Goal: Task Accomplishment & Management: Use online tool/utility

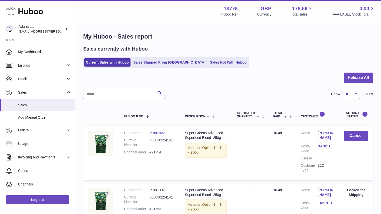
select select "**"
click at [169, 66] on link "Sales Shipped From [GEOGRAPHIC_DATA]" at bounding box center [169, 62] width 76 height 8
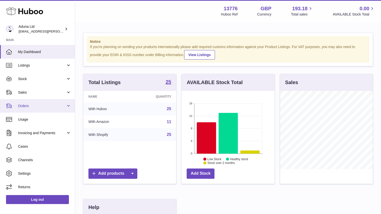
click at [56, 108] on link "Orders" at bounding box center [37, 106] width 75 height 14
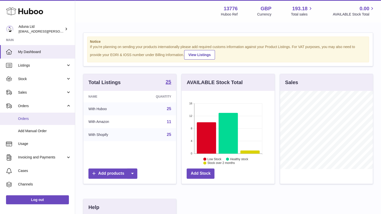
click at [52, 120] on span "Orders" at bounding box center [44, 118] width 53 height 5
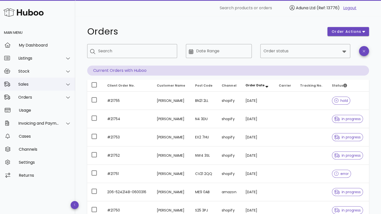
click at [46, 82] on div "Sales" at bounding box center [38, 84] width 41 height 5
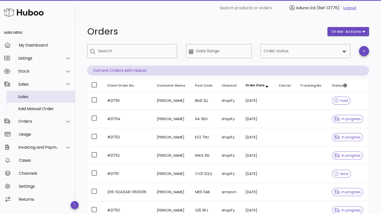
click at [51, 93] on div "Sales" at bounding box center [44, 96] width 53 height 11
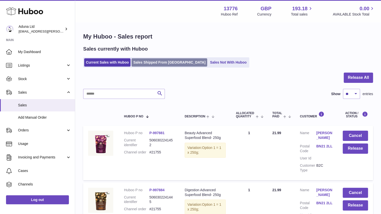
click at [175, 65] on link "Sales Shipped From [GEOGRAPHIC_DATA]" at bounding box center [169, 62] width 76 height 8
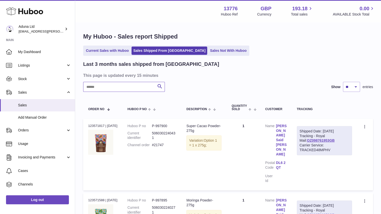
click at [134, 88] on input "text" at bounding box center [124, 87] width 82 height 10
paste input "******"
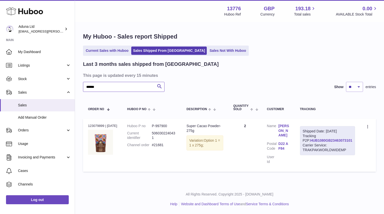
type input "******"
click at [329, 142] on link "HUB1080GB23463073101" at bounding box center [332, 140] width 42 height 4
drag, startPoint x: 124, startPoint y: 88, endPoint x: 73, endPoint y: 92, distance: 50.7
click at [73, 92] on div "Huboo Aduna Ltd deborahe.kamara@aduna.com Main My Dashboard Listings Not with H…" at bounding box center [192, 107] width 384 height 214
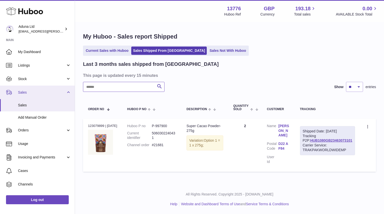
paste input "******"
type input "******"
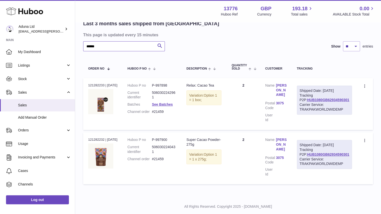
scroll to position [42, 0]
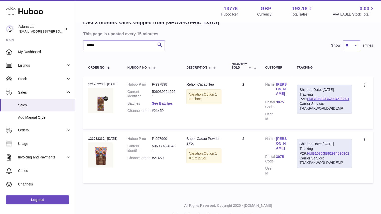
click at [317, 155] on link "HUB1080GB62934590301" at bounding box center [328, 153] width 42 height 4
click at [363, 85] on icon at bounding box center [365, 85] width 6 height 5
drag, startPoint x: 104, startPoint y: 143, endPoint x: 87, endPoint y: 143, distance: 17.0
click at [87, 143] on td "Order no 121282232 | 19th Jul" at bounding box center [102, 157] width 39 height 52
copy div "121282232"
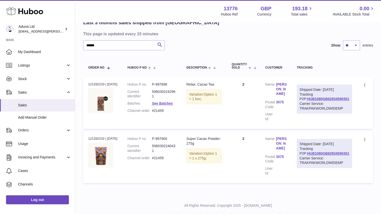
drag, startPoint x: 104, startPoint y: 84, endPoint x: 86, endPoint y: 84, distance: 17.8
click at [86, 84] on td "Order no 121282233 | 19th Jul" at bounding box center [102, 103] width 39 height 52
copy div "121282233"
click at [364, 84] on icon at bounding box center [365, 85] width 6 height 5
click at [338, 98] on li "Create a ticket" at bounding box center [343, 96] width 50 height 11
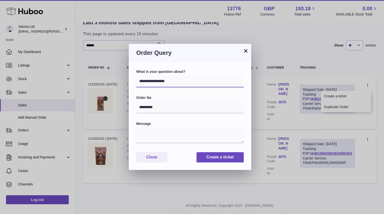
click at [175, 80] on select "**********" at bounding box center [190, 81] width 108 height 12
select select "*****"
click at [136, 75] on select "**********" at bounding box center [190, 81] width 108 height 12
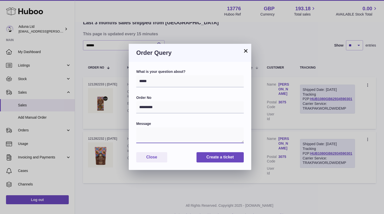
click at [158, 138] on textarea at bounding box center [190, 135] width 108 height 16
type textarea "*"
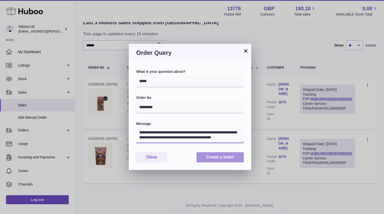
type textarea "**********"
click at [212, 157] on button "Create a ticket" at bounding box center [220, 157] width 47 height 10
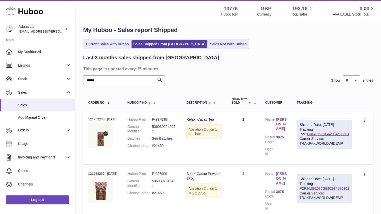
scroll to position [0, 0]
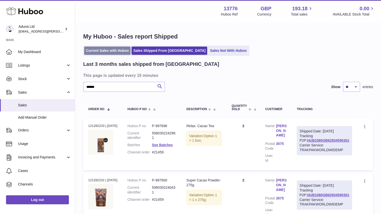
click at [124, 54] on link "Current Sales with Huboo" at bounding box center [107, 51] width 46 height 8
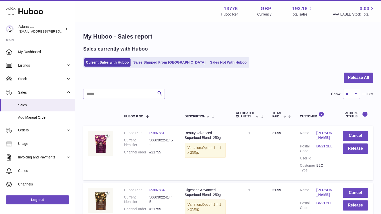
scroll to position [95, 0]
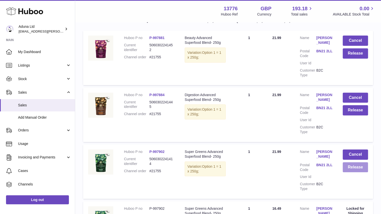
click at [349, 171] on button "Release" at bounding box center [354, 167] width 25 height 10
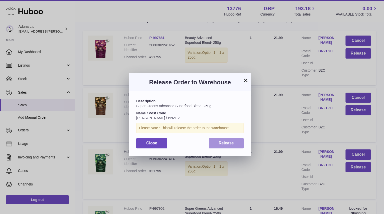
click at [218, 143] on button "Release" at bounding box center [226, 143] width 35 height 10
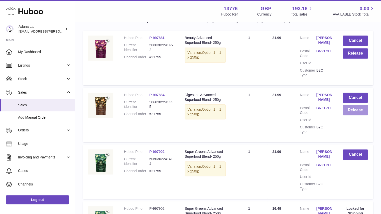
click at [350, 113] on button "Release" at bounding box center [354, 110] width 25 height 10
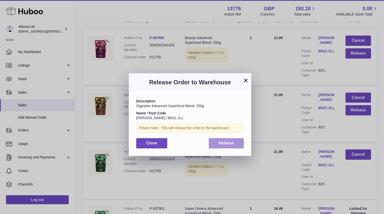
click at [233, 138] on button "Release" at bounding box center [226, 143] width 35 height 10
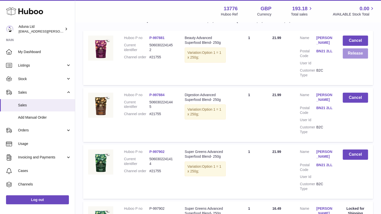
click at [352, 56] on button "Release" at bounding box center [354, 53] width 25 height 10
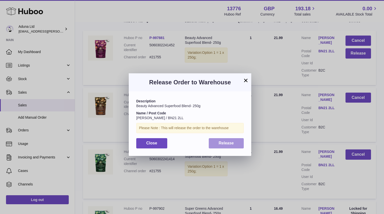
click at [218, 140] on button "Release" at bounding box center [226, 143] width 35 height 10
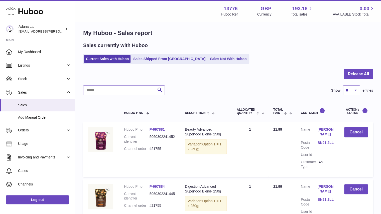
scroll to position [0, 0]
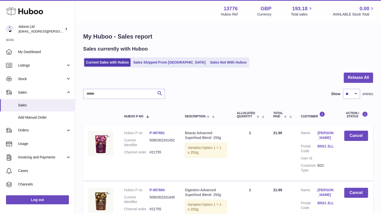
click at [204, 58] on ul "Current Sales with Huboo Sales Shipped From Huboo Sales Not With Huboo" at bounding box center [166, 62] width 166 height 10
click at [209, 67] on ul "Current Sales with Huboo Sales Shipped From Huboo Sales Not With Huboo" at bounding box center [166, 62] width 166 height 10
click at [208, 63] on link "Sales Not With Huboo" at bounding box center [228, 62] width 40 height 8
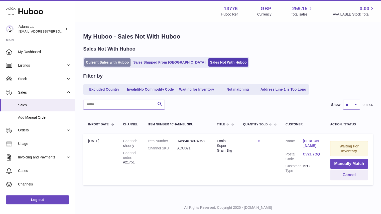
click at [117, 65] on link "Current Sales with Huboo" at bounding box center [107, 62] width 46 height 8
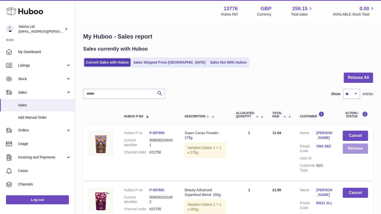
click at [358, 151] on button "Release" at bounding box center [354, 148] width 25 height 10
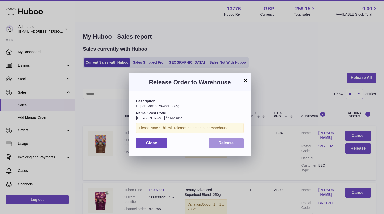
click at [223, 141] on span "Release" at bounding box center [226, 143] width 15 height 4
